Goal: Information Seeking & Learning: Learn about a topic

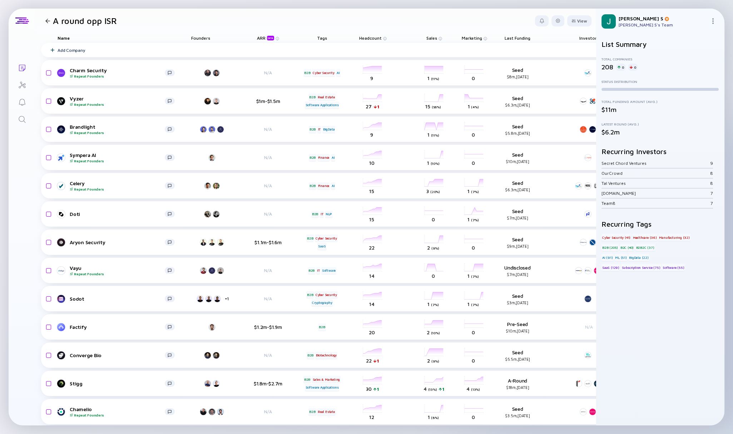
click at [461, 34] on div "List Summary Total Companies 208 0 0 Status Distribution Total Funding Amount (…" at bounding box center [660, 229] width 129 height 391
click at [45, 21] on div at bounding box center [48, 21] width 10 height 5
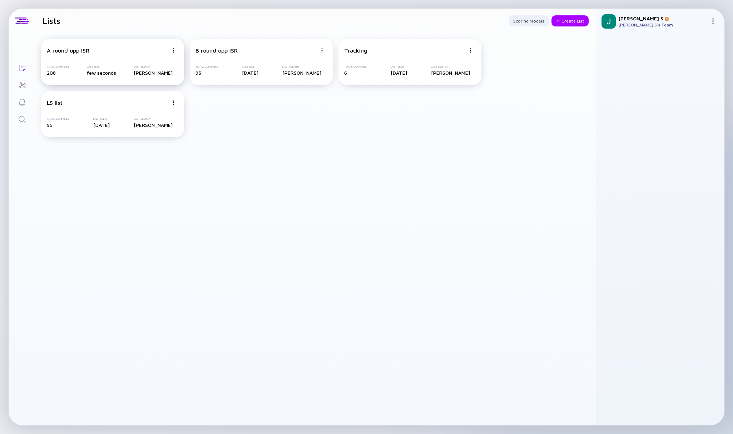
click at [136, 49] on div "A round opp ISR" at bounding box center [108, 50] width 122 height 6
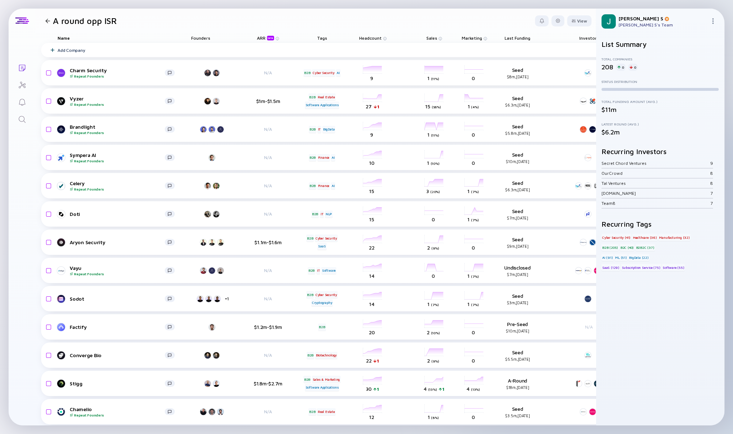
click at [48, 21] on div at bounding box center [47, 21] width 5 height 5
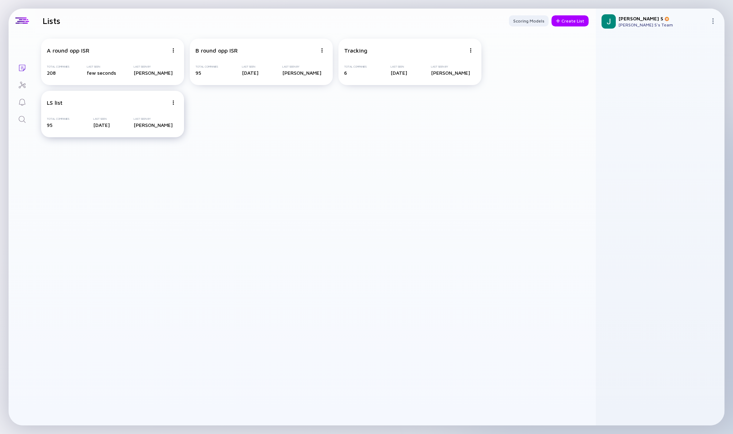
click at [173, 53] on img at bounding box center [173, 50] width 4 height 4
click at [257, 133] on div "A round opp ISR Total Companies 208 Last Seen few seconds Last Seen By [PERSON_…" at bounding box center [315, 88] width 560 height 110
click at [24, 115] on icon "Search" at bounding box center [22, 119] width 9 height 9
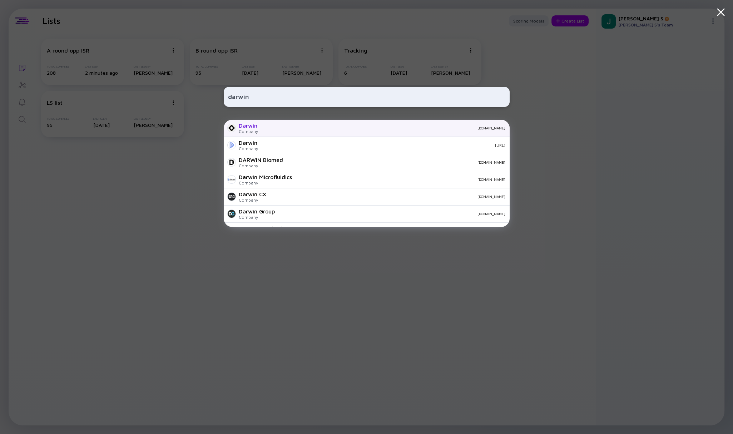
type input "darwin"
click at [262, 128] on div "Darwin Company [DOMAIN_NAME]" at bounding box center [367, 128] width 286 height 17
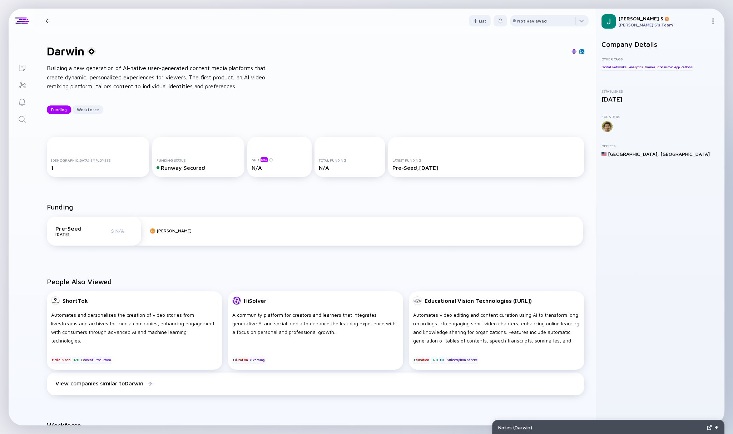
click at [45, 20] on div at bounding box center [47, 21] width 5 height 5
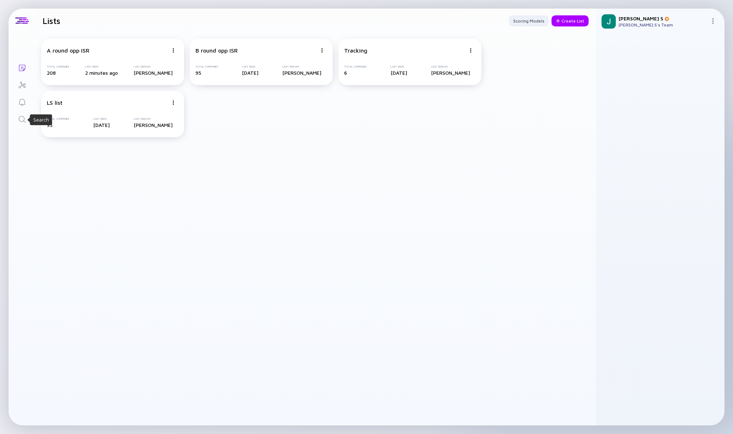
click at [21, 120] on icon "Search" at bounding box center [22, 119] width 9 height 9
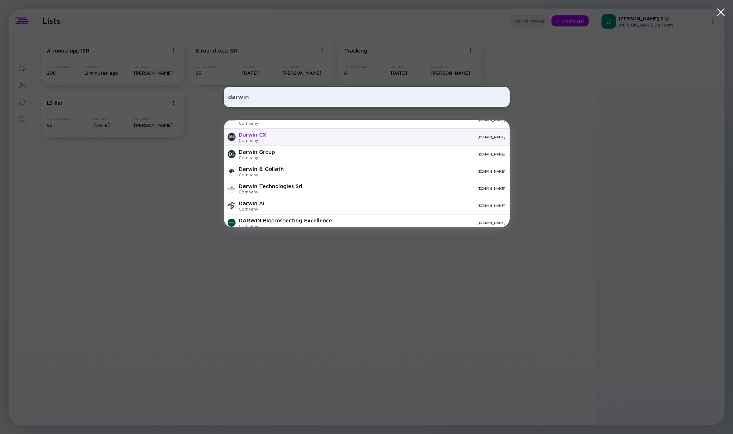
scroll to position [60, 0]
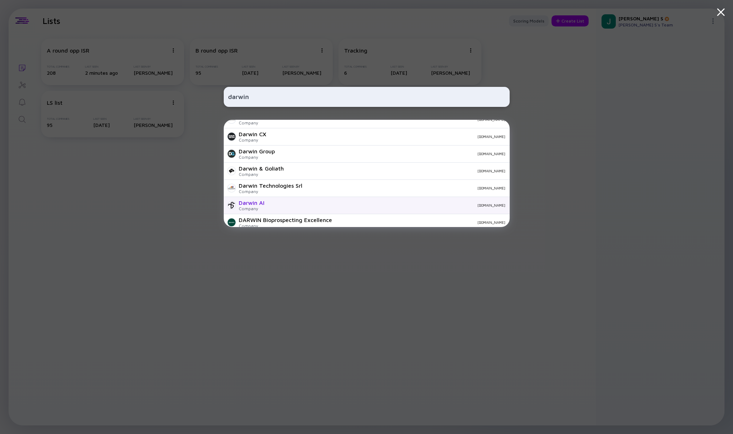
type input "darwin"
click at [251, 207] on div "Company" at bounding box center [252, 208] width 26 height 5
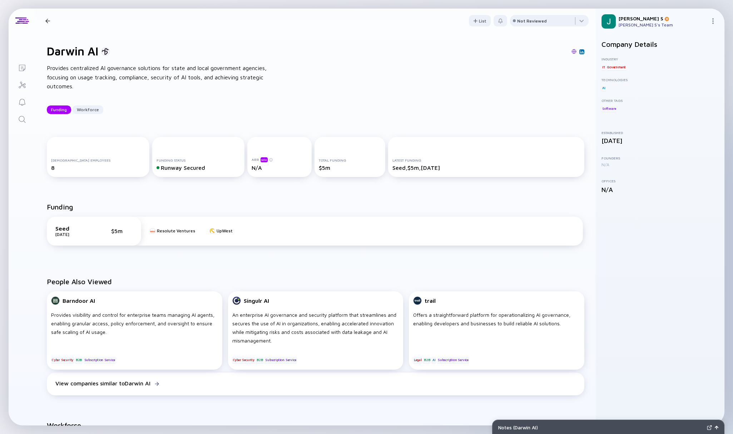
click at [47, 20] on div at bounding box center [47, 21] width 5 height 5
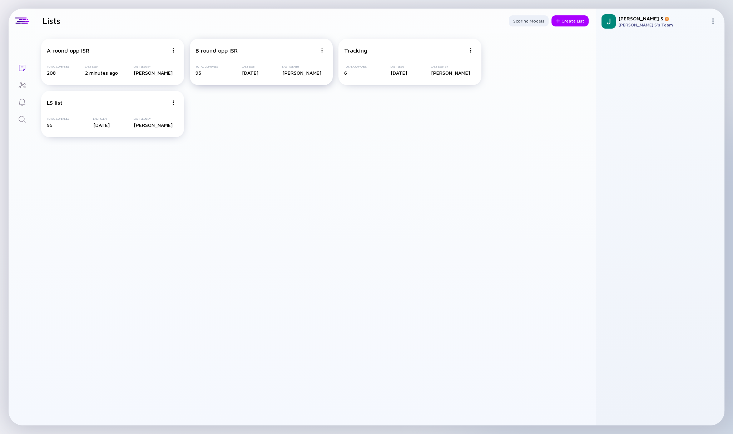
click at [263, 51] on div "B round opp ISR" at bounding box center [256, 50] width 122 height 6
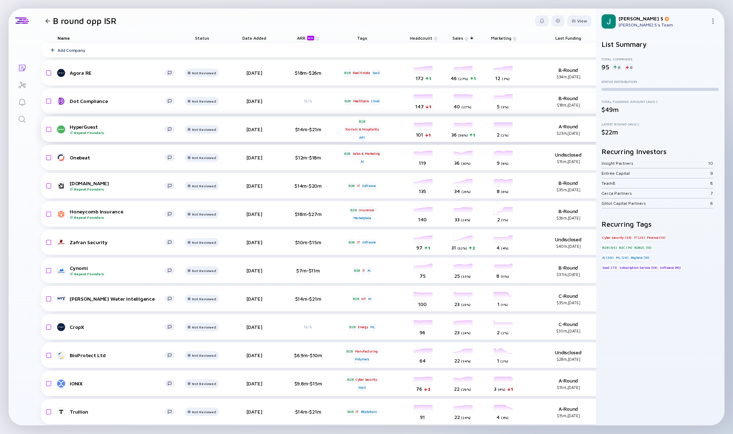
click at [46, 21] on div at bounding box center [47, 21] width 5 height 5
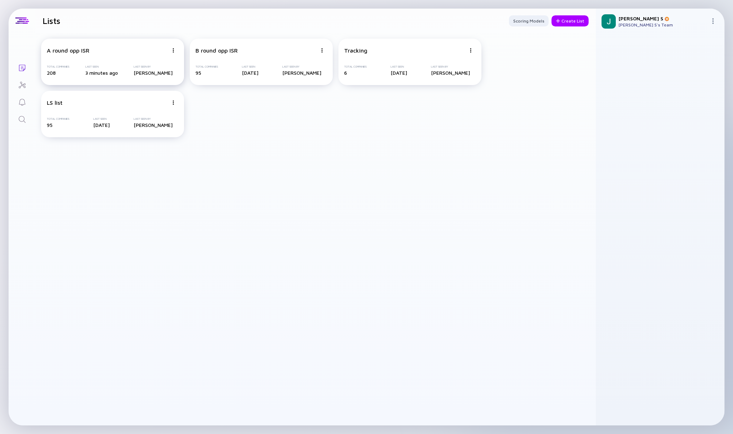
click at [90, 56] on div "A round opp ISR Total Companies 208 Last Seen 3 minutes ago Last Seen By [PERSO…" at bounding box center [112, 62] width 143 height 46
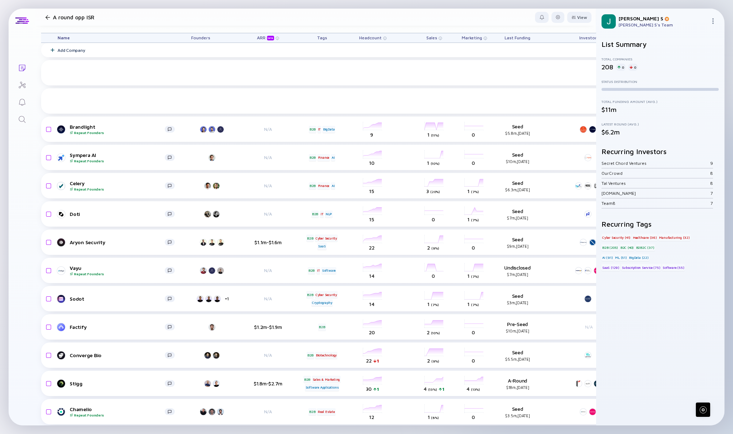
scroll to position [110, 0]
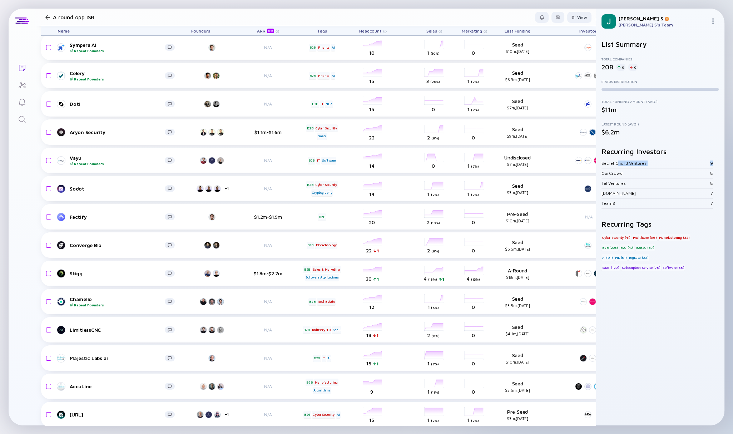
drag, startPoint x: 617, startPoint y: 160, endPoint x: 715, endPoint y: 166, distance: 97.7
click at [461, 166] on div "Secret Chord Ventures 9 OurCrowd 8 Tal Ventures 8 [DOMAIN_NAME] 7 Team8 7" at bounding box center [659, 183] width 117 height 50
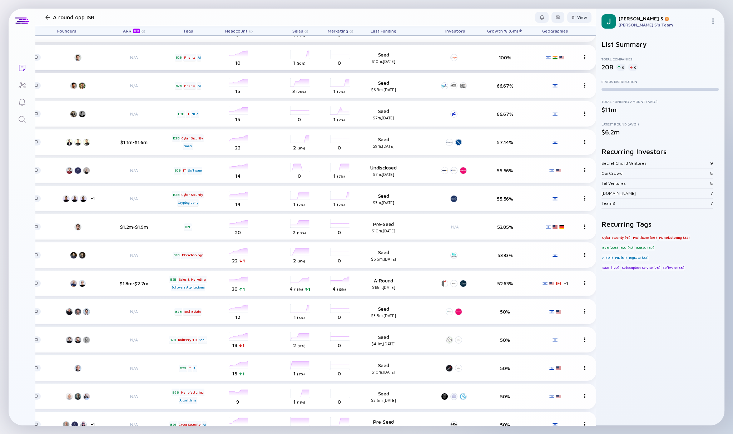
scroll to position [100, 148]
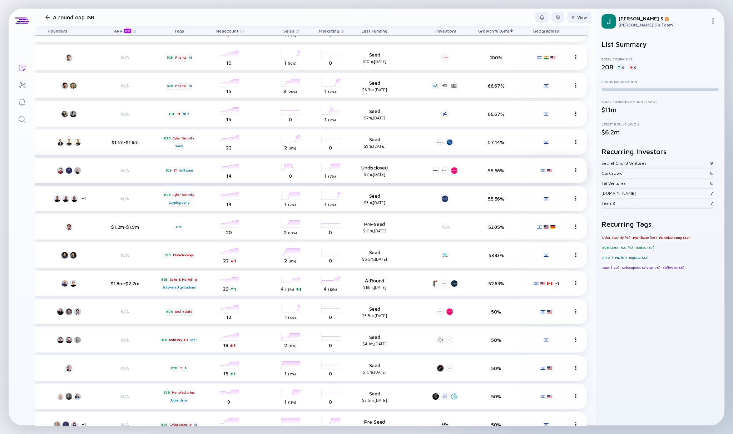
click at [451, 170] on div at bounding box center [454, 170] width 7 height 7
click at [426, 201] on div "Secret Chord Ventures" at bounding box center [429, 202] width 48 height 5
click at [440, 203] on div "Secret Chord Ventures" at bounding box center [429, 202] width 48 height 5
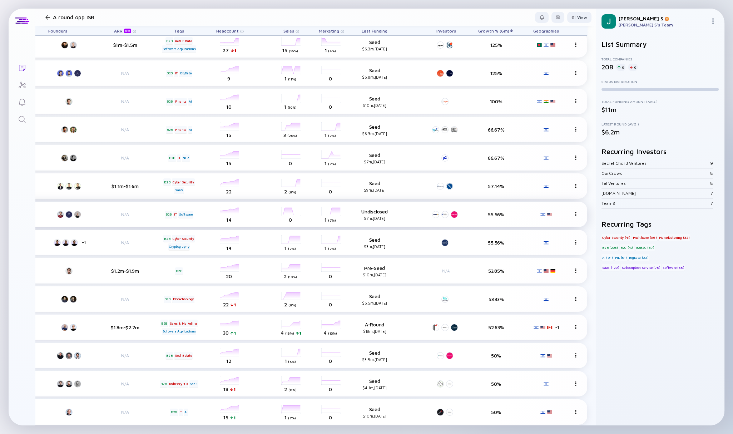
scroll to position [0, 148]
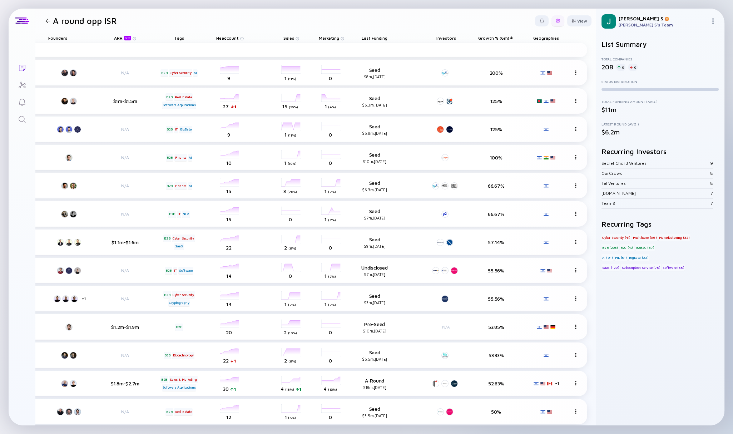
click at [461, 19] on div at bounding box center [558, 21] width 4 height 4
click at [461, 79] on div "Edit Filter" at bounding box center [536, 78] width 45 height 14
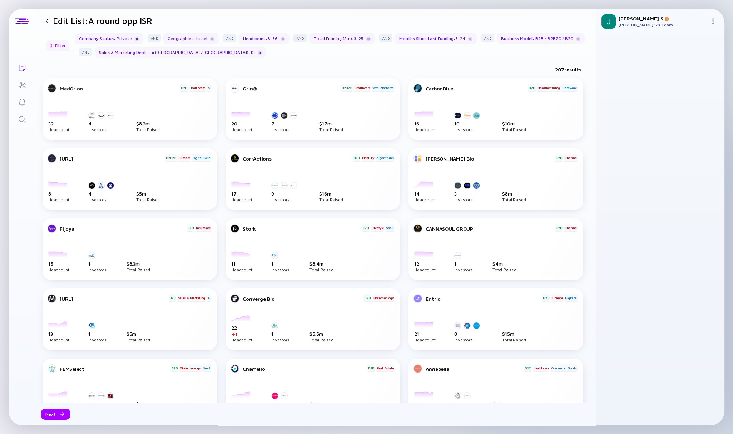
click at [56, 45] on div "Filter" at bounding box center [57, 45] width 25 height 11
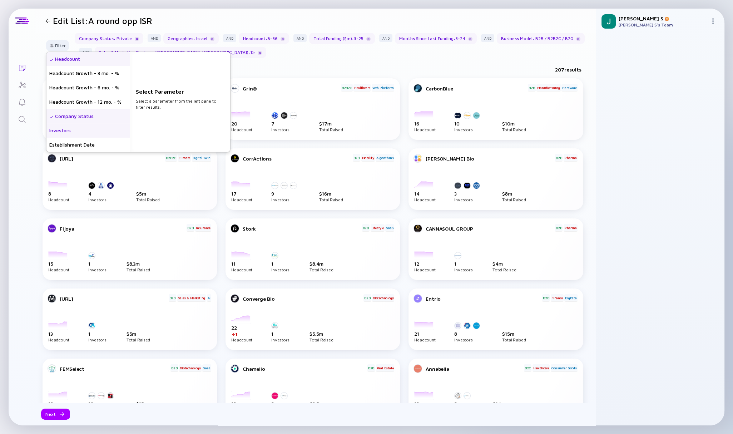
click at [61, 132] on div "Investors" at bounding box center [88, 130] width 84 height 14
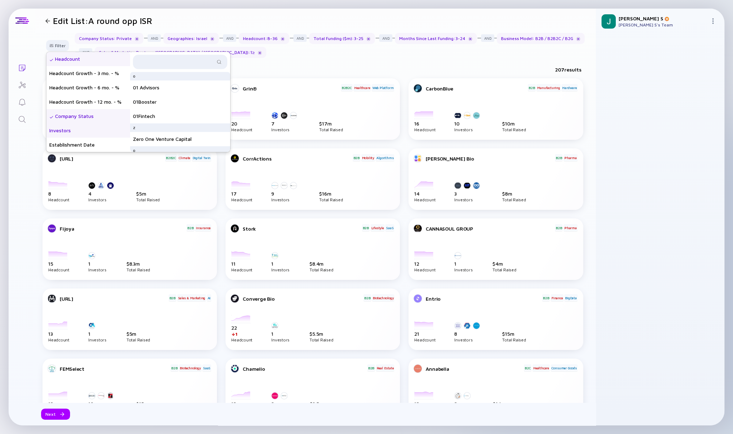
click at [70, 132] on div "Investors" at bounding box center [88, 130] width 84 height 14
click at [59, 131] on div "Investors" at bounding box center [88, 130] width 84 height 14
click at [66, 143] on div "Establishment Date" at bounding box center [88, 145] width 84 height 14
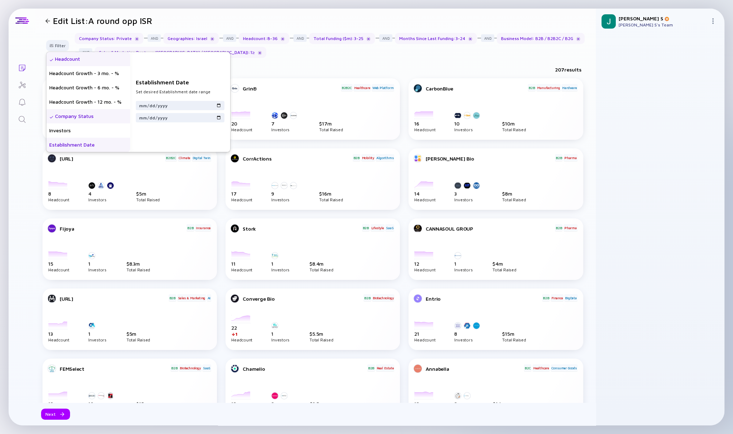
click at [69, 138] on div "Establishment Date" at bounding box center [88, 145] width 84 height 14
click at [64, 131] on div "Investors" at bounding box center [88, 130] width 84 height 14
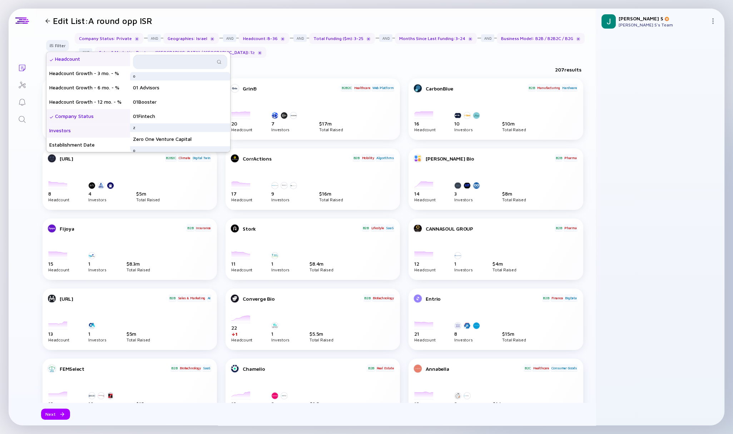
click at [184, 59] on input "text" at bounding box center [176, 61] width 78 height 7
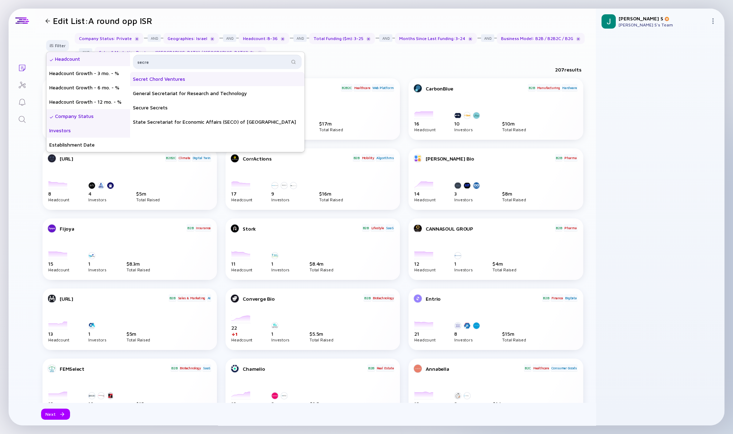
type input "secre"
click at [177, 80] on div "Secret Chord Ventures" at bounding box center [217, 79] width 174 height 14
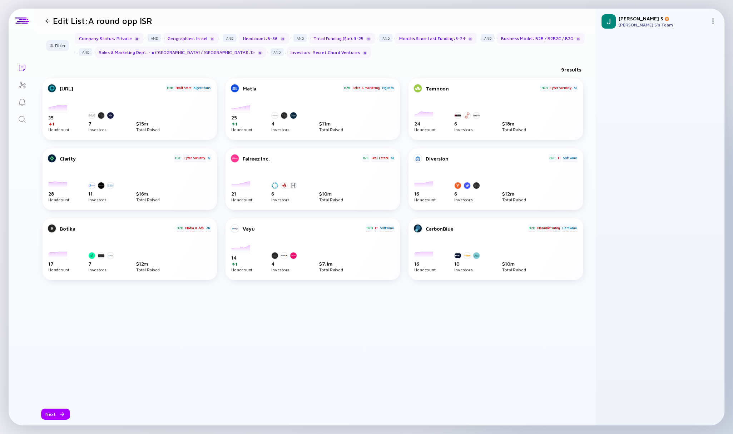
click at [461, 320] on div "[URL] B2B Healthcare Algorithms [DATE] [DATE] [DATE] [DATE] [DATE] [DATE] [DATE…" at bounding box center [316, 240] width 546 height 324
click at [69, 319] on div "[URL] B2B Healthcare Algorithms [DATE] [DATE] [DATE] [DATE] [DATE] [DATE] [DATE…" at bounding box center [316, 240] width 546 height 324
click at [21, 116] on icon "Search" at bounding box center [22, 119] width 9 height 9
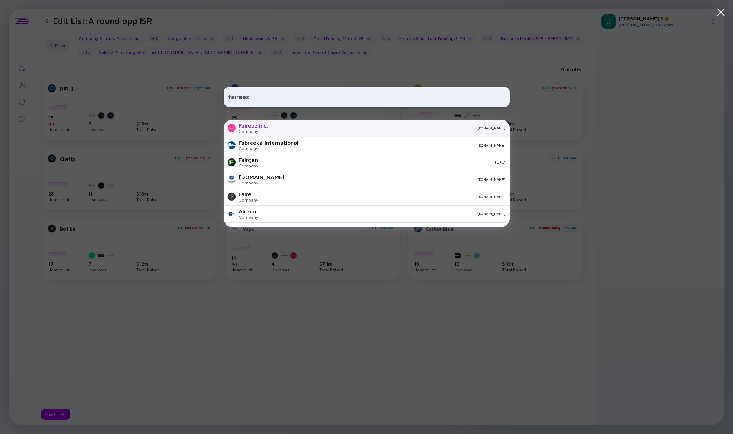
type input "faireez"
click at [250, 124] on div "Faireez inc." at bounding box center [253, 125] width 29 height 6
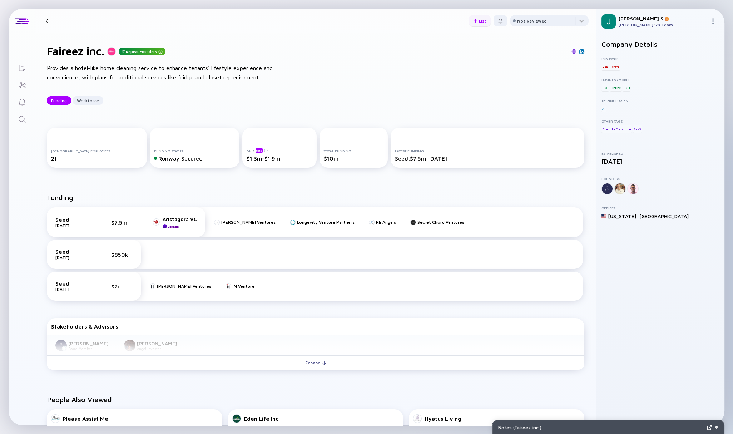
click at [461, 20] on div at bounding box center [475, 21] width 4 height 4
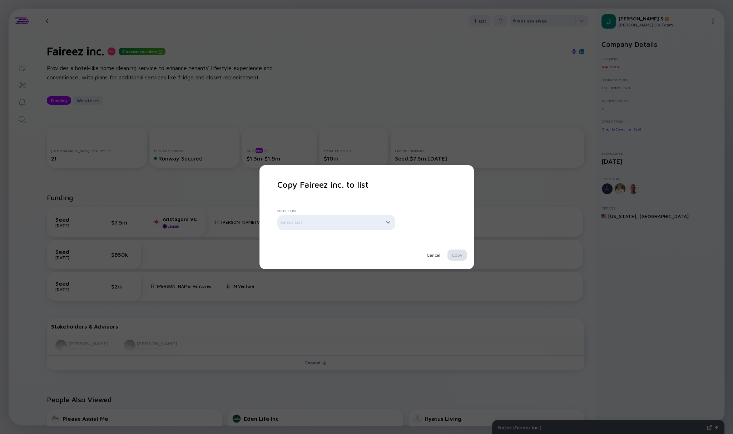
click at [337, 219] on div at bounding box center [336, 222] width 118 height 14
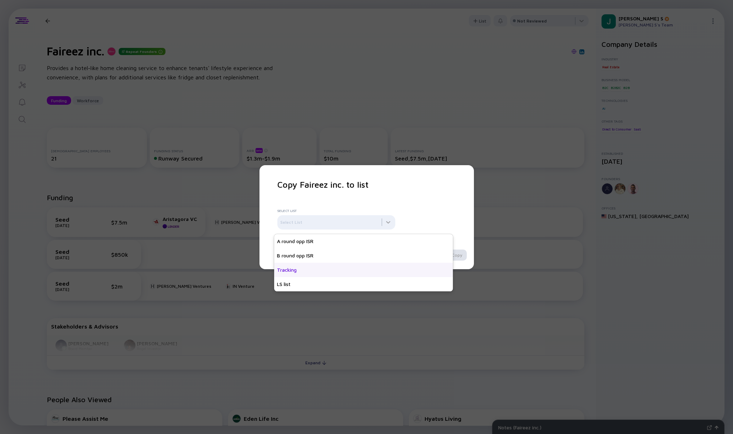
click at [299, 271] on div "Tracking" at bounding box center [363, 270] width 179 height 14
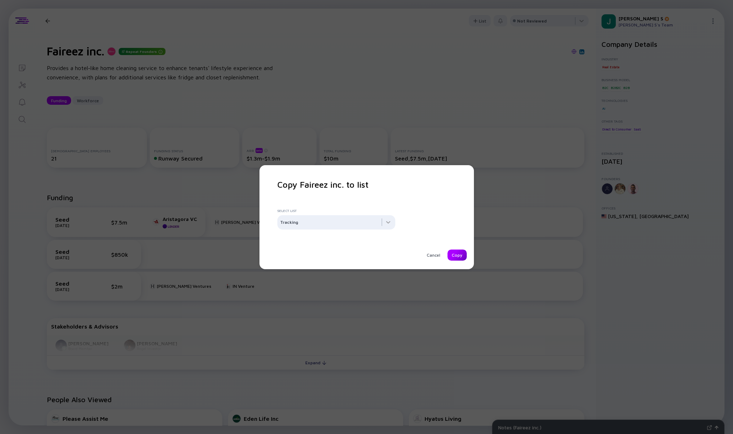
click at [458, 252] on div "Copy" at bounding box center [456, 254] width 19 height 11
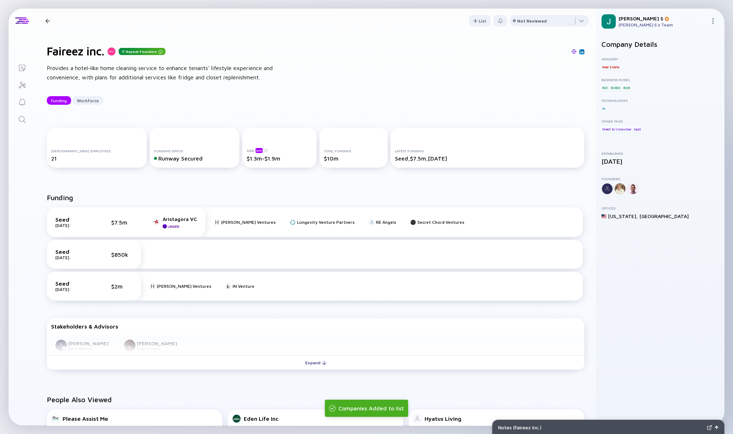
click at [17, 122] on link "Search" at bounding box center [22, 118] width 27 height 17
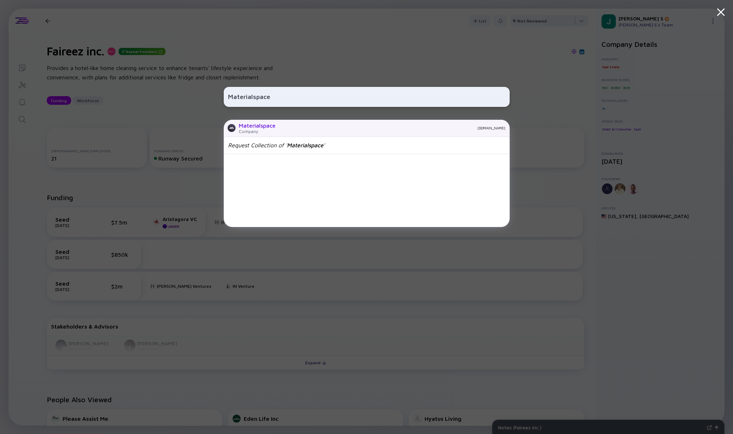
type input "Materialspace"
click at [257, 124] on div "Materialspace" at bounding box center [257, 125] width 37 height 6
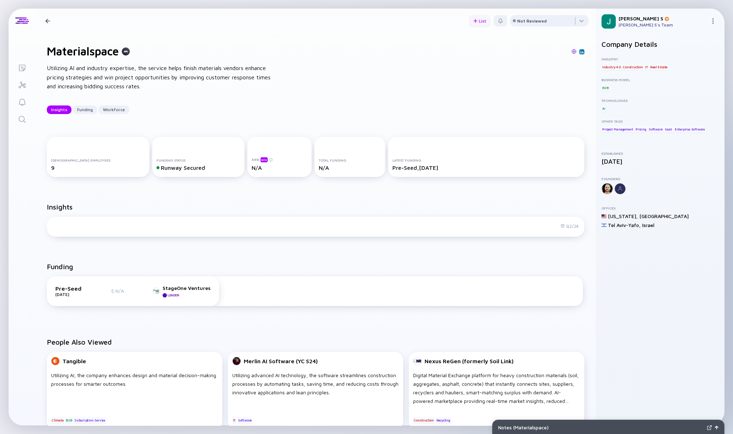
click at [461, 18] on div "List" at bounding box center [480, 20] width 22 height 11
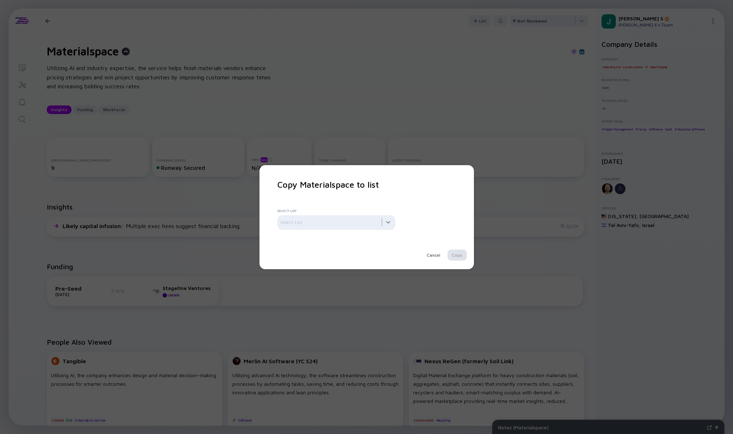
click at [333, 227] on div at bounding box center [336, 222] width 118 height 14
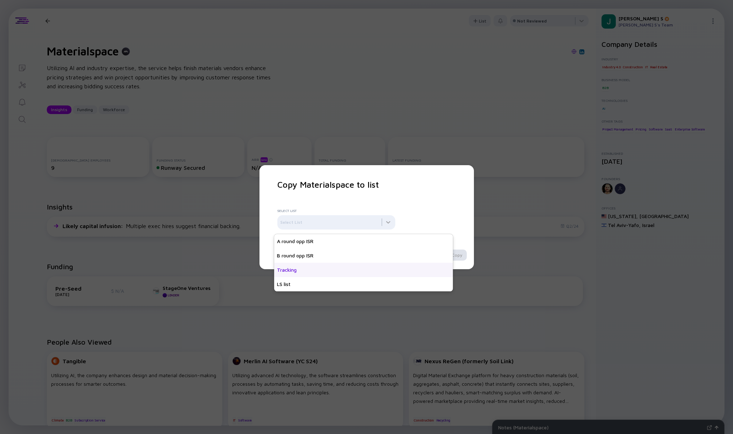
click at [288, 274] on div "Tracking" at bounding box center [363, 270] width 179 height 14
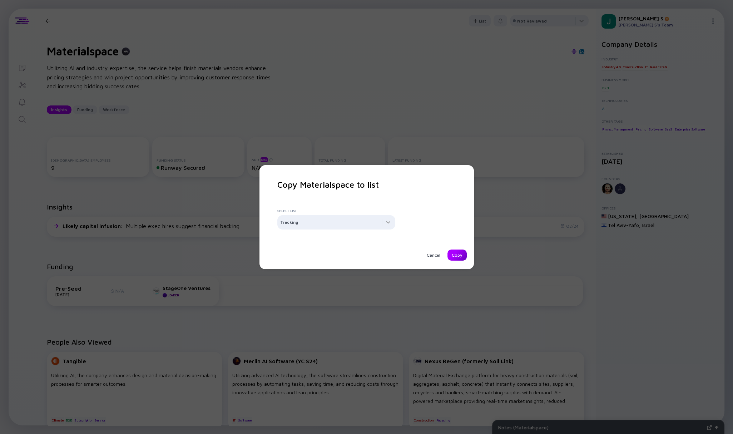
click at [458, 257] on div "Copy" at bounding box center [456, 254] width 19 height 11
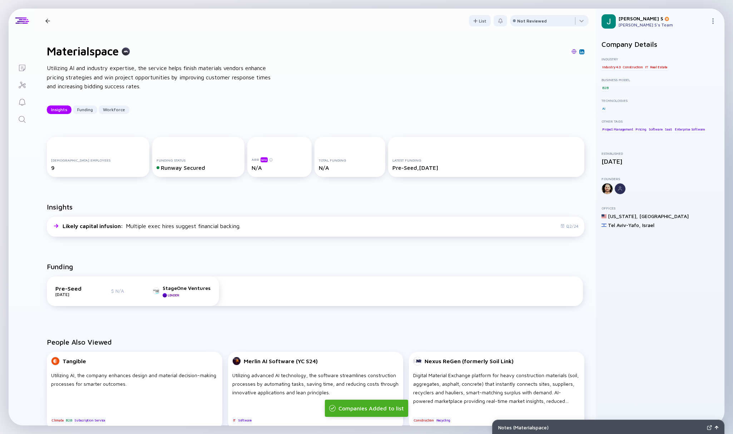
click at [18, 118] on icon "Search" at bounding box center [22, 119] width 9 height 9
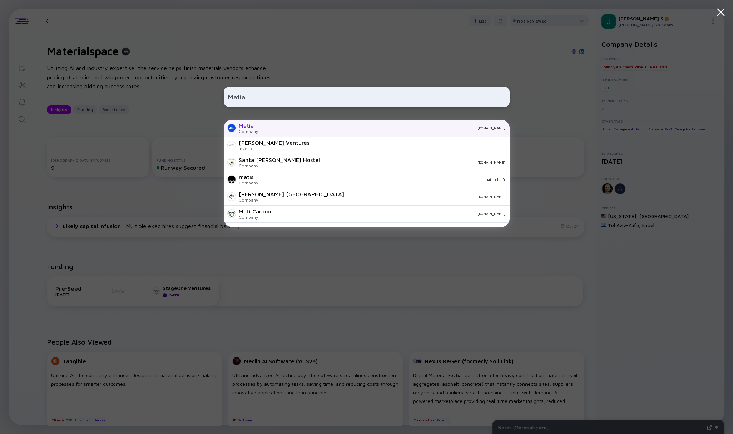
type input "Matia"
click at [250, 127] on div "Matia" at bounding box center [248, 125] width 19 height 6
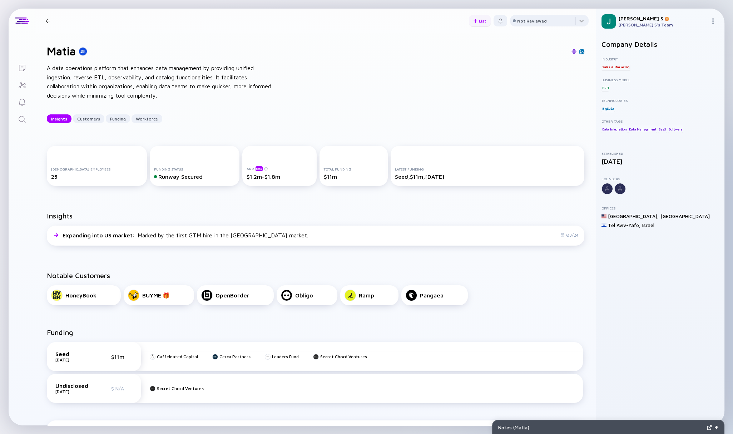
click at [461, 19] on div "List" at bounding box center [480, 20] width 22 height 11
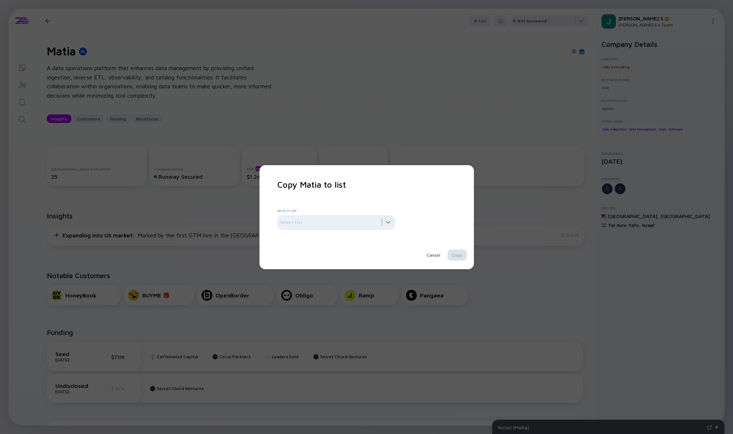
click at [361, 223] on div at bounding box center [336, 222] width 118 height 14
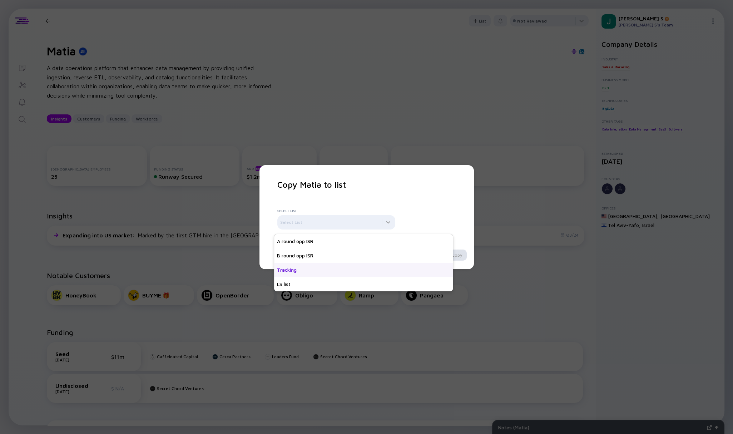
click at [288, 270] on div "Tracking" at bounding box center [363, 270] width 179 height 14
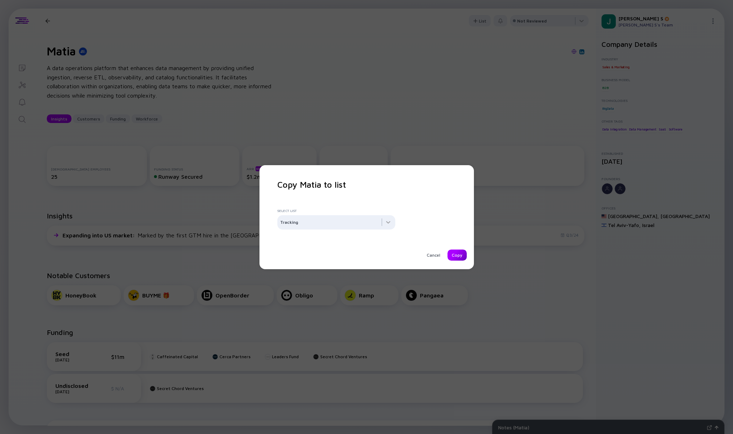
click at [454, 255] on div "Copy" at bounding box center [456, 254] width 19 height 11
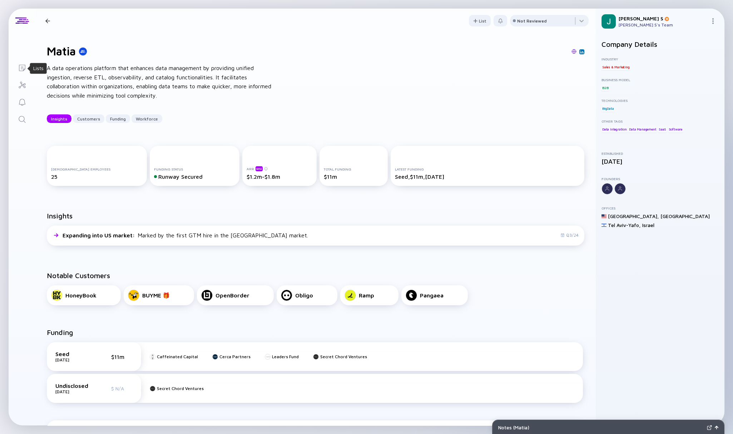
click at [22, 67] on icon "Lists" at bounding box center [22, 68] width 9 height 9
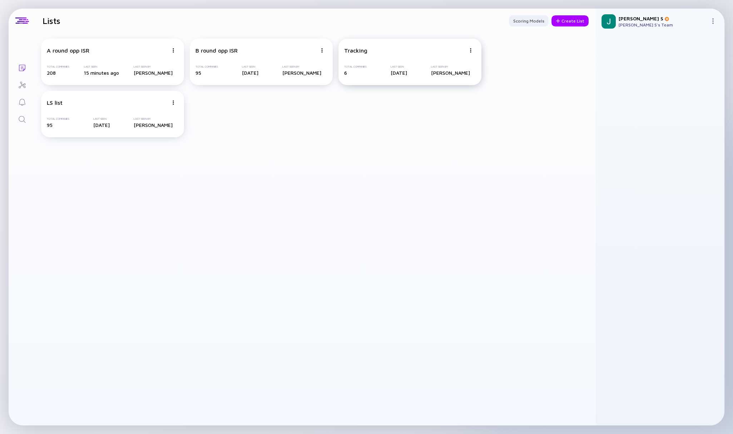
click at [372, 53] on div "Tracking" at bounding box center [405, 50] width 122 height 6
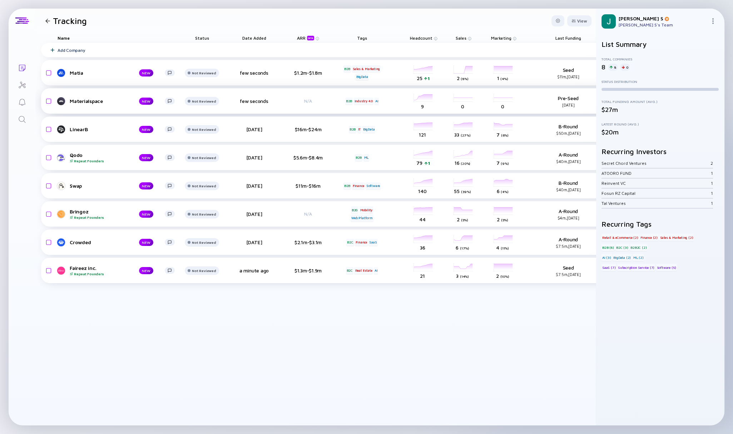
click at [79, 103] on div "Materialspace" at bounding box center [99, 101] width 58 height 6
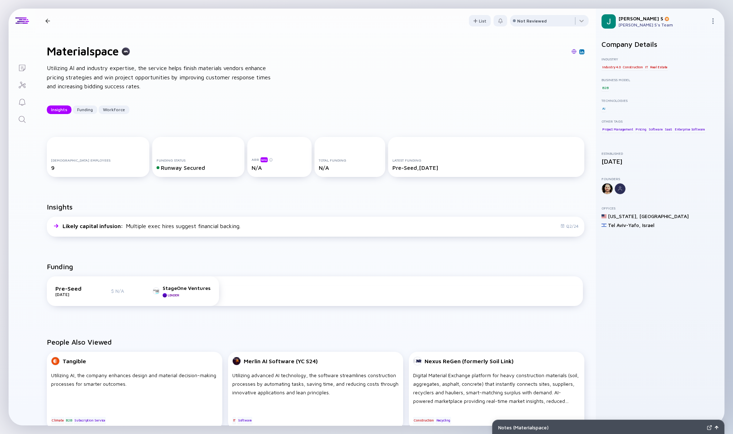
click at [26, 64] on icon "Lists" at bounding box center [22, 68] width 9 height 9
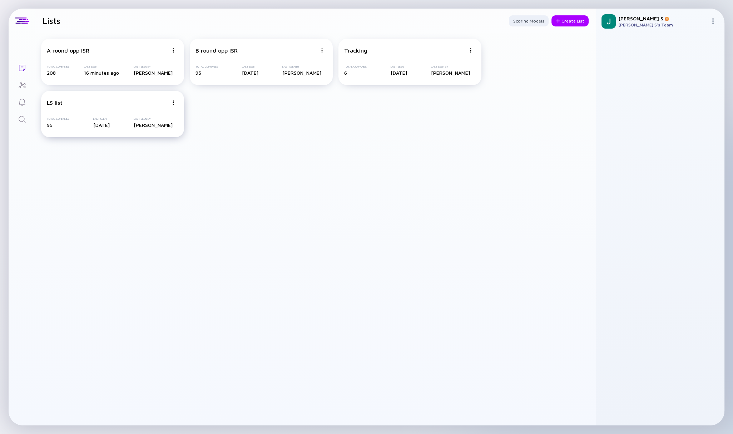
click at [112, 107] on div "LS list Total Companies 95 Last Seen [DATE] Last Seen By [PERSON_NAME]" at bounding box center [112, 114] width 143 height 46
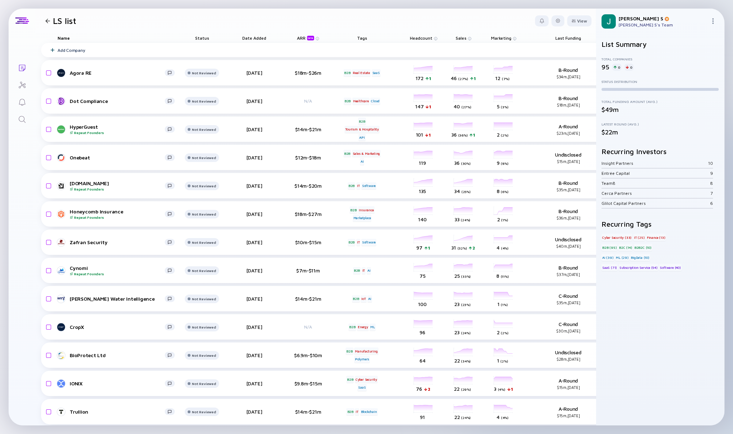
click at [48, 19] on div at bounding box center [47, 21] width 5 height 5
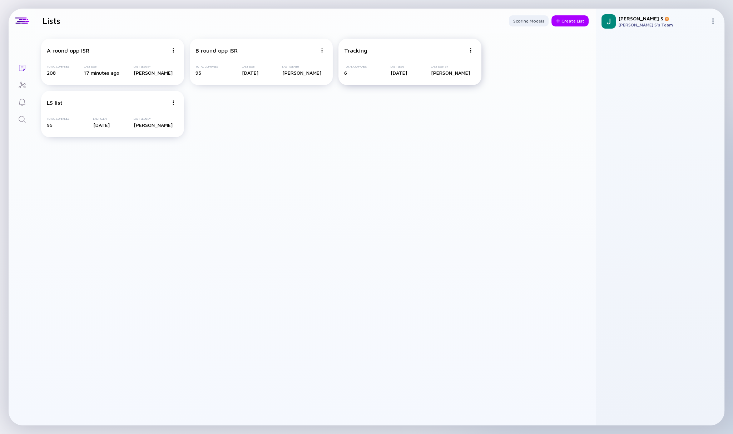
click at [365, 52] on div "Tracking" at bounding box center [355, 50] width 23 height 6
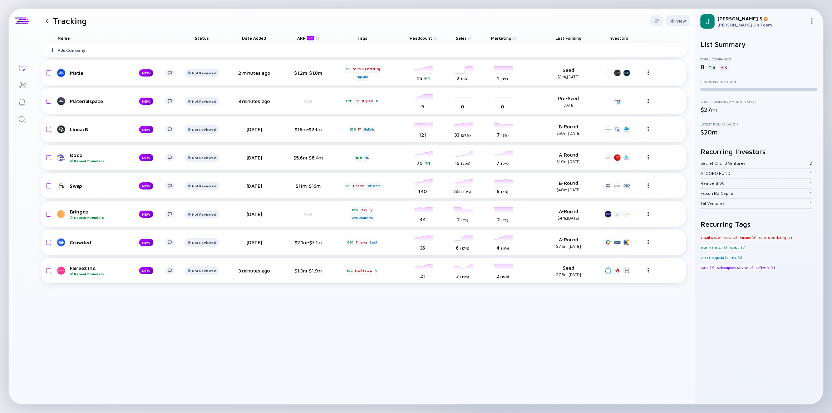
click at [40, 301] on div "Name Status Date Added ARR beta Tags Headcount Sales Marketing Last Funding Inv…" at bounding box center [364, 218] width 659 height 371
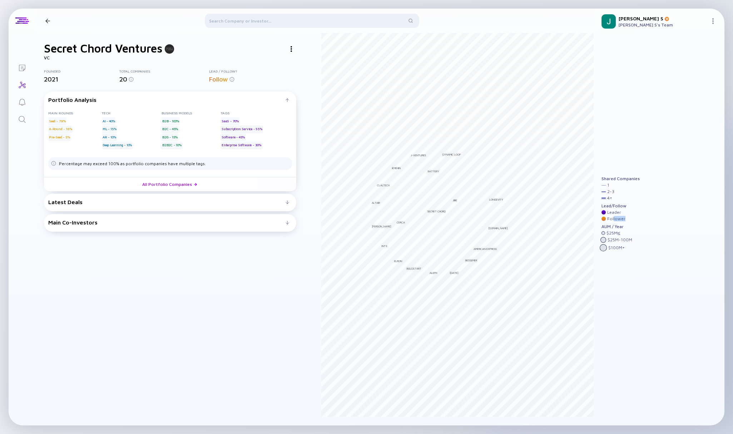
drag, startPoint x: 612, startPoint y: 219, endPoint x: 624, endPoint y: 220, distance: 11.8
click at [624, 220] on div "Follower" at bounding box center [620, 218] width 38 height 5
click at [632, 224] on div "AUM / Year" at bounding box center [620, 226] width 38 height 5
click at [179, 184] on link "All Portfolio Companies" at bounding box center [170, 184] width 252 height 14
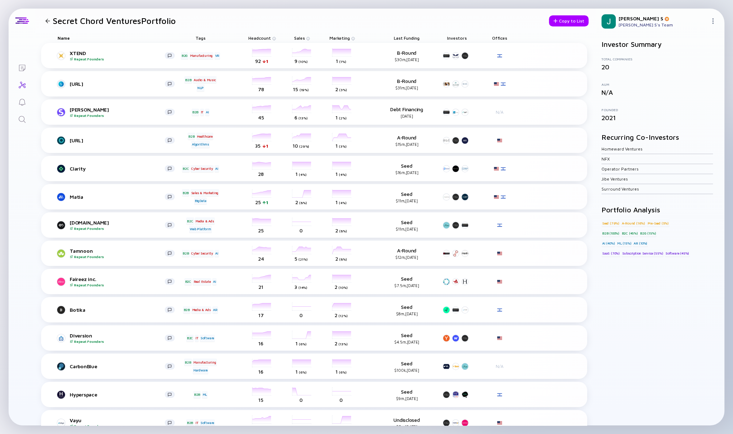
click at [46, 19] on div at bounding box center [47, 21] width 5 height 5
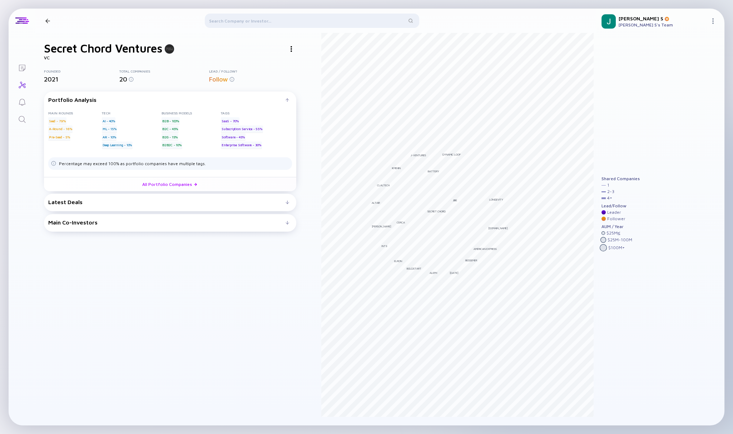
click at [50, 22] on div at bounding box center [312, 22] width 536 height 17
click at [48, 21] on div at bounding box center [312, 22] width 536 height 17
click at [45, 20] on div at bounding box center [312, 22] width 536 height 17
click at [18, 68] on icon "Lists" at bounding box center [22, 68] width 9 height 9
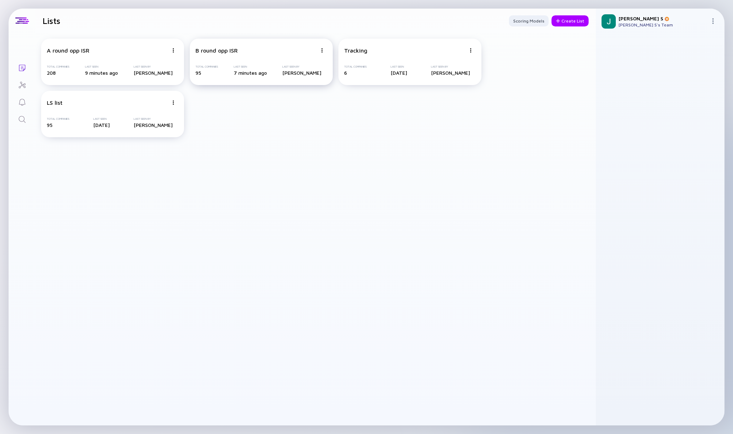
click at [211, 53] on div "B round opp ISR" at bounding box center [216, 50] width 42 height 6
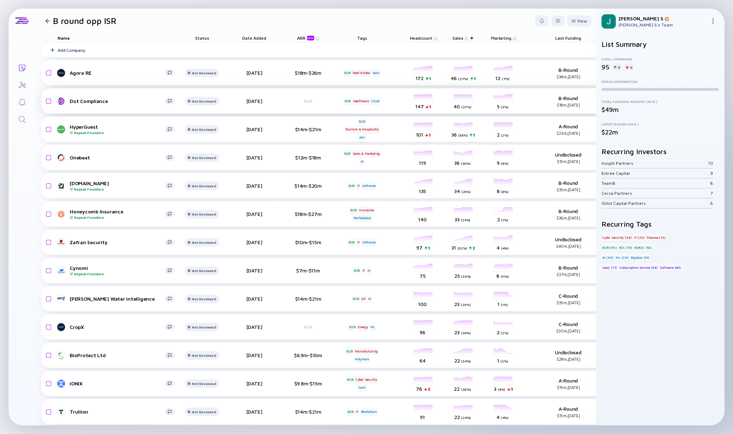
scroll to position [0, 77]
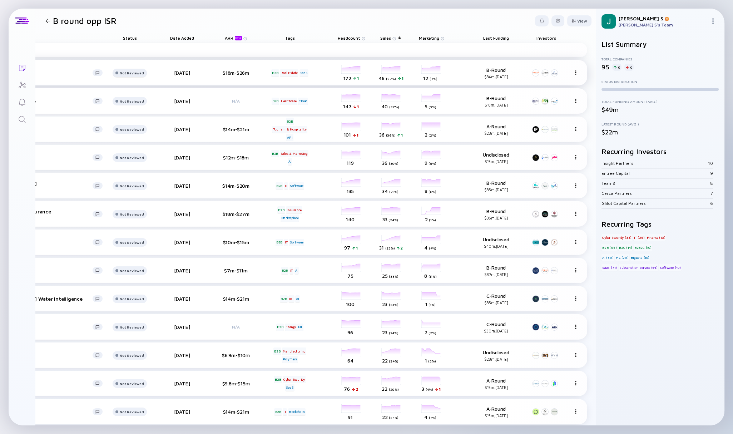
click at [125, 74] on div "Not Reviewed" at bounding box center [132, 73] width 24 height 4
click at [541, 73] on div at bounding box center [544, 72] width 7 height 7
click at [551, 73] on div at bounding box center [554, 72] width 7 height 7
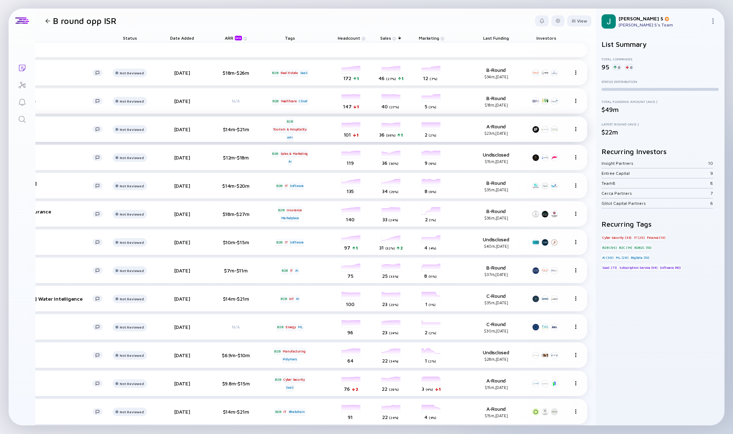
scroll to position [0, 0]
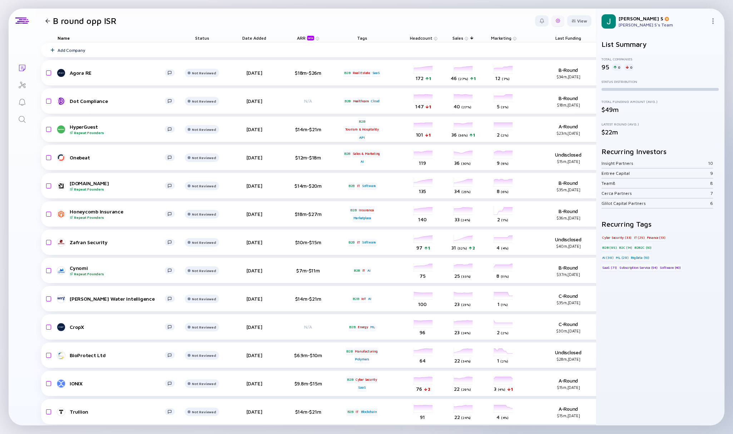
click at [556, 23] on div at bounding box center [558, 21] width 4 height 4
click at [522, 79] on div "Edit Filter" at bounding box center [536, 78] width 45 height 14
click at [522, 79] on div "Export Share Duplicate List Edit Filter Edit List Name" at bounding box center [536, 63] width 45 height 71
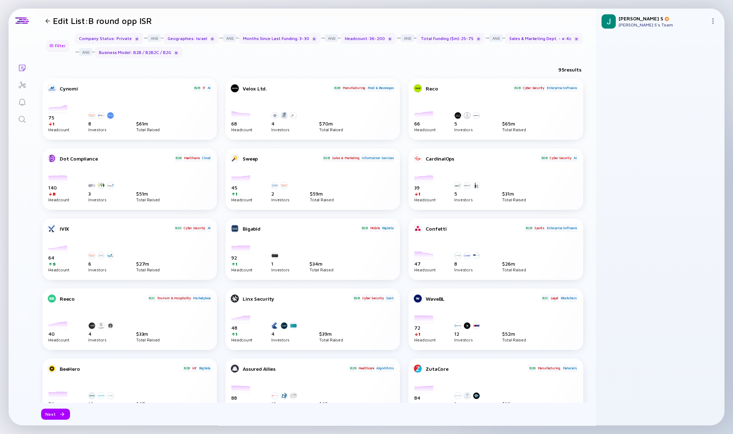
click at [50, 46] on div at bounding box center [51, 46] width 4 height 4
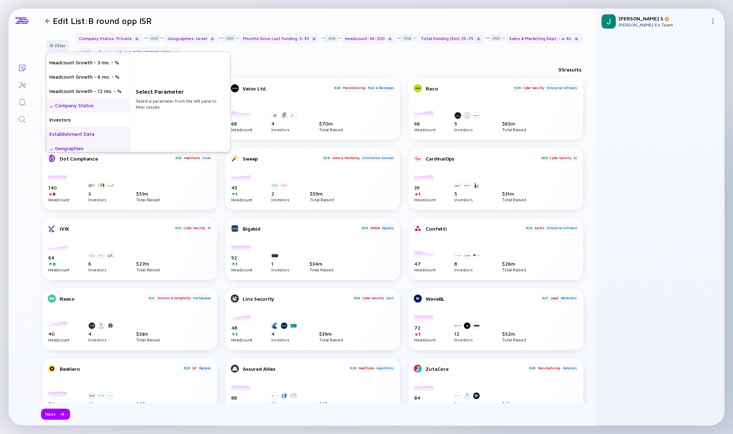
scroll to position [11, 0]
click at [68, 122] on div "Investors" at bounding box center [88, 120] width 84 height 14
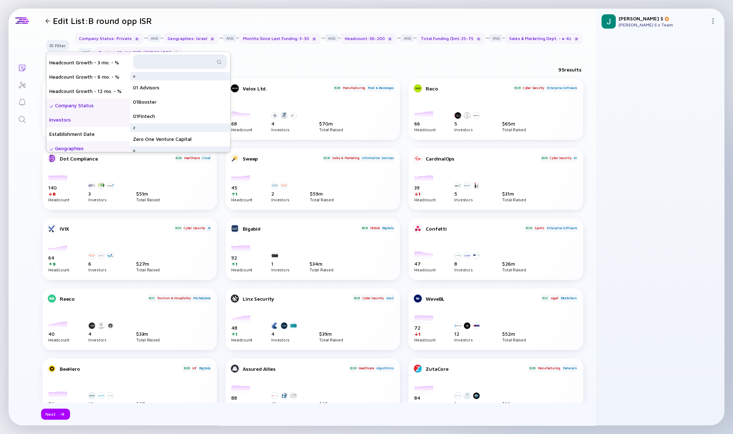
click at [168, 64] on input "text" at bounding box center [176, 61] width 78 height 7
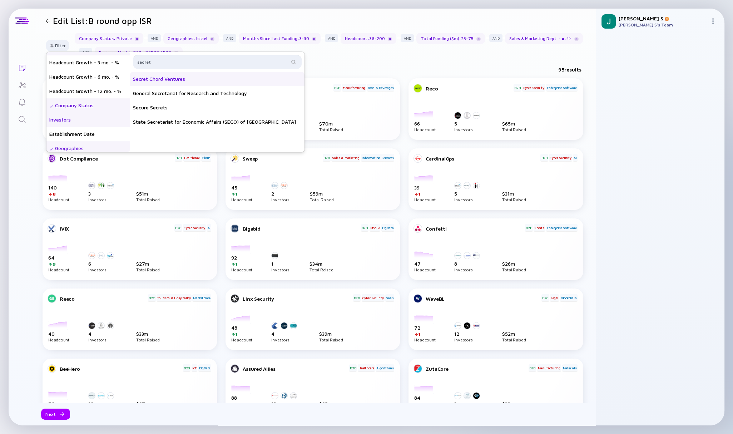
type input "secret"
click at [166, 76] on div "Secret Chord Ventures" at bounding box center [217, 79] width 174 height 14
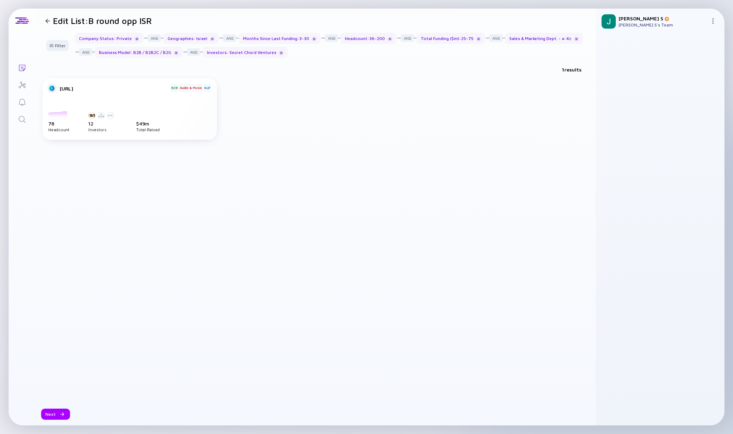
click at [210, 239] on div "Sensi.AI B2B Audio & Music NLP 2022-02-01 2022-03-01 2022-04-01 2022-05-01 2022…" at bounding box center [316, 240] width 546 height 324
